Goal: Task Accomplishment & Management: Complete application form

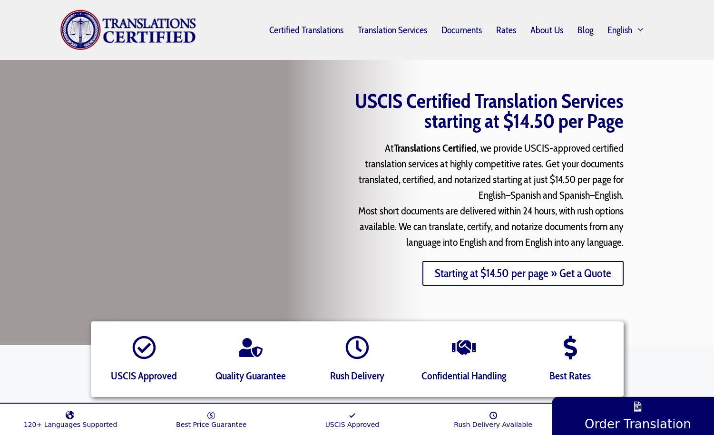
click at [486, 275] on link "Starting at $14.50 per page » Get a Quote" at bounding box center [522, 273] width 201 height 25
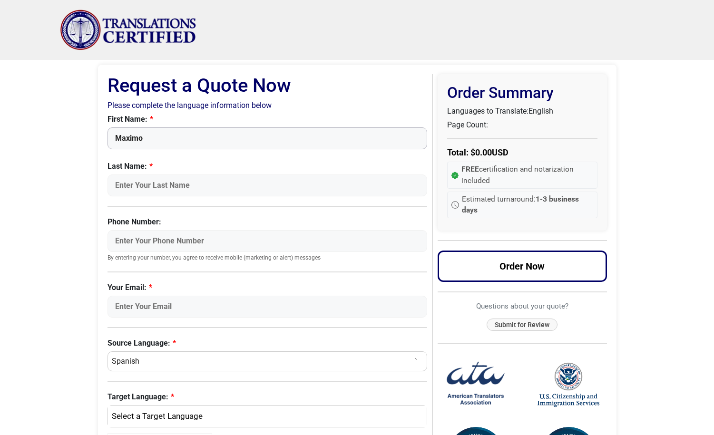
type input "Maximo"
type input "[PERSON_NAME]"
type input "[EMAIL_ADDRESS][PERSON_NAME][DOMAIN_NAME]"
click at [65, 253] on body "Skip to content Menu Menu Certified Translations Translation Services Documents…" at bounding box center [357, 362] width 714 height 724
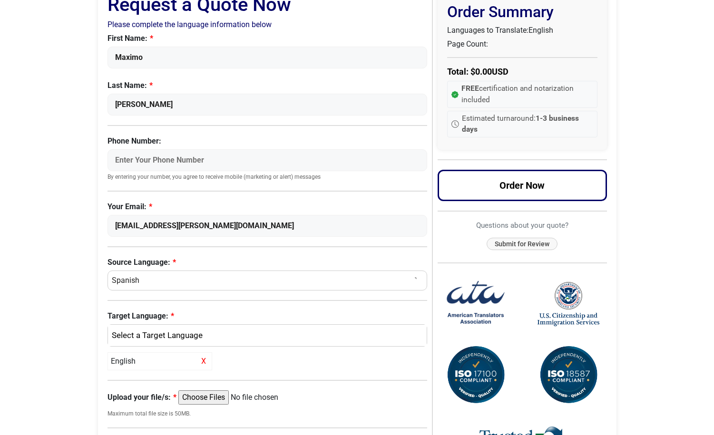
scroll to position [81, 0]
click at [134, 332] on div "English" at bounding box center [265, 335] width 305 height 12
click at [134, 386] on link "English" at bounding box center [267, 380] width 319 height 15
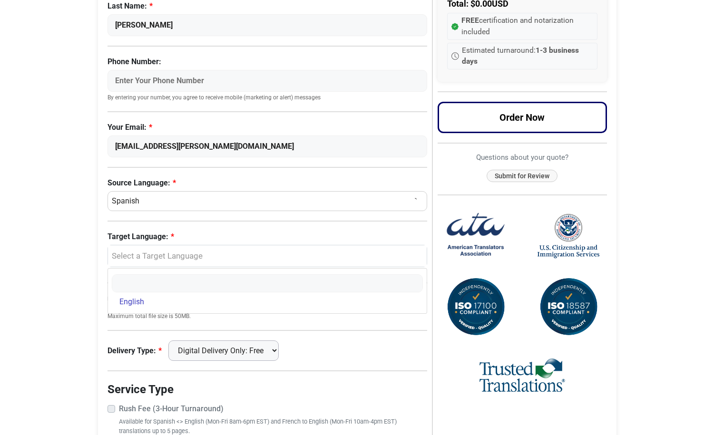
scroll to position [163, 0]
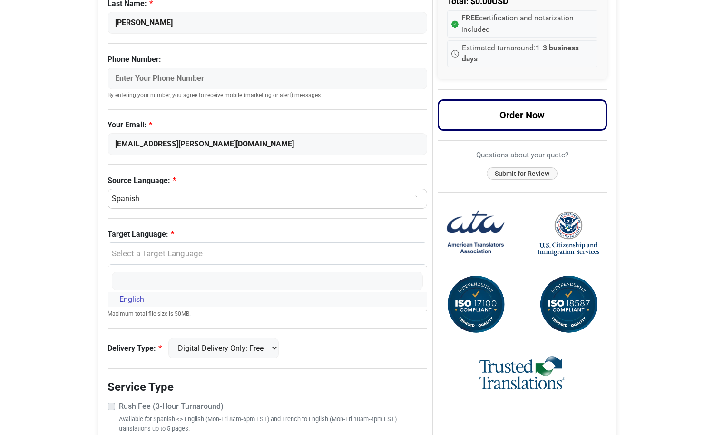
click at [137, 299] on span "English" at bounding box center [131, 299] width 25 height 11
select select "English"
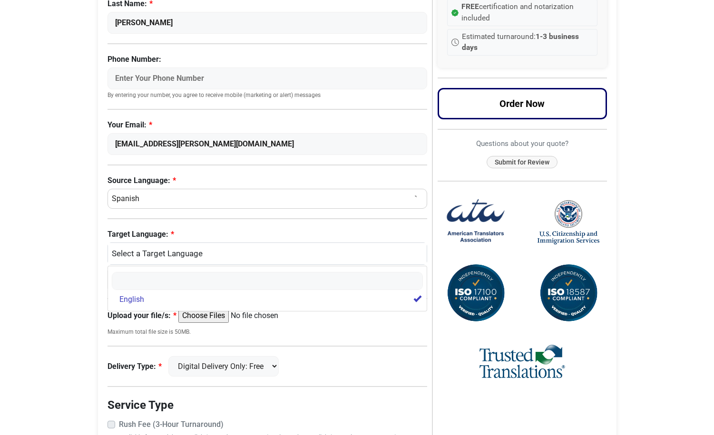
click at [135, 322] on div "Request a Quote Now Please complete the language information below First Name: …" at bounding box center [269, 218] width 325 height 612
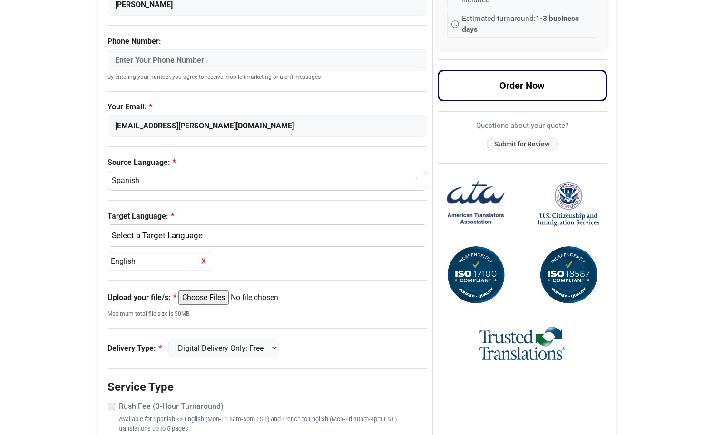
scroll to position [182, 0]
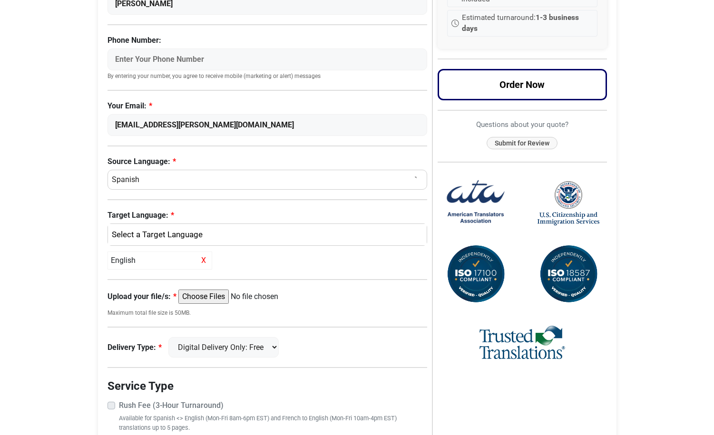
click at [213, 299] on input "Upload your file/s:" at bounding box center [250, 297] width 145 height 14
type input "C:\fakepath\Public Deed - La [PERSON_NAME] - [PERSON_NAME] (searchable).pdf"
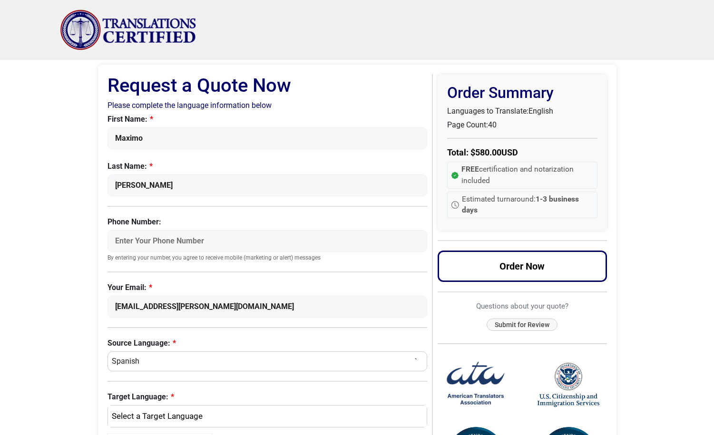
scroll to position [0, 0]
